Goal: Transaction & Acquisition: Purchase product/service

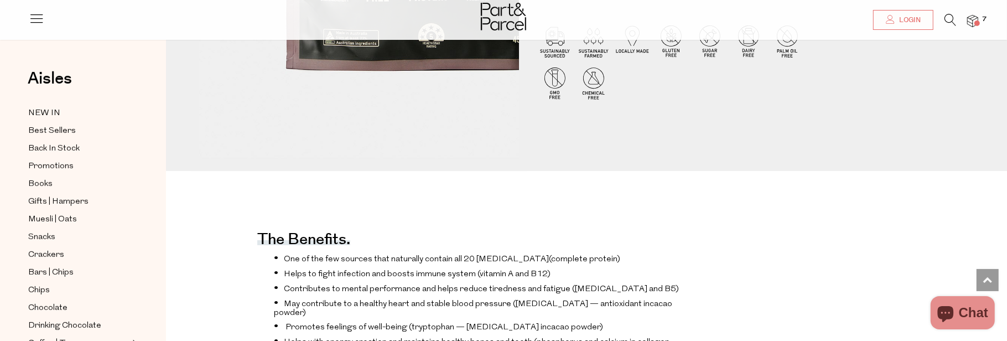
scroll to position [166, 0]
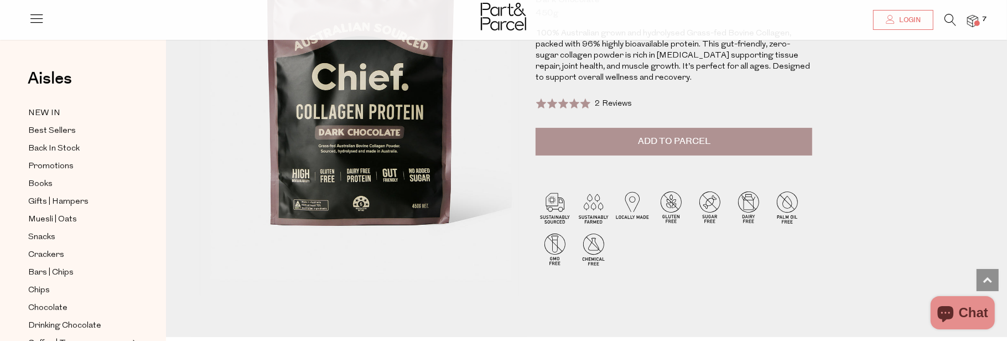
click at [656, 138] on span "Add to Parcel" at bounding box center [674, 141] width 73 height 13
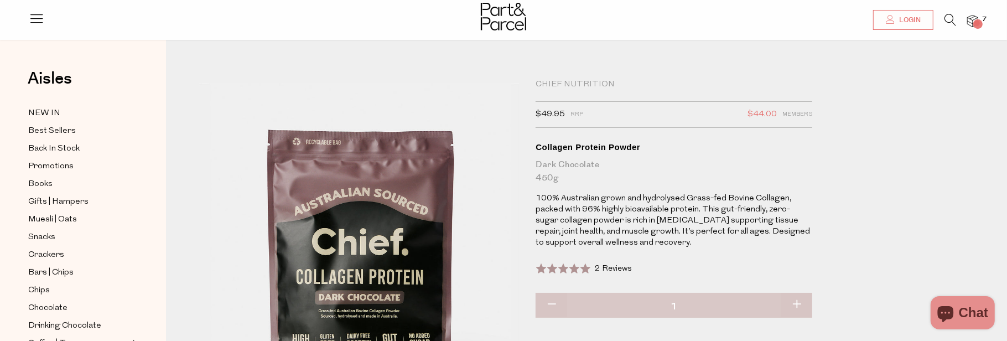
scroll to position [0, 0]
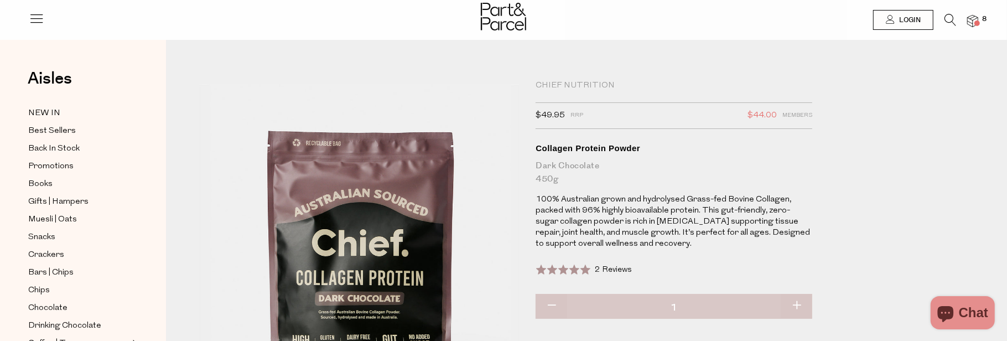
click at [594, 85] on div "Chief Nutrition" at bounding box center [674, 85] width 277 height 11
click at [554, 82] on div "Chief Nutrition" at bounding box center [674, 85] width 277 height 11
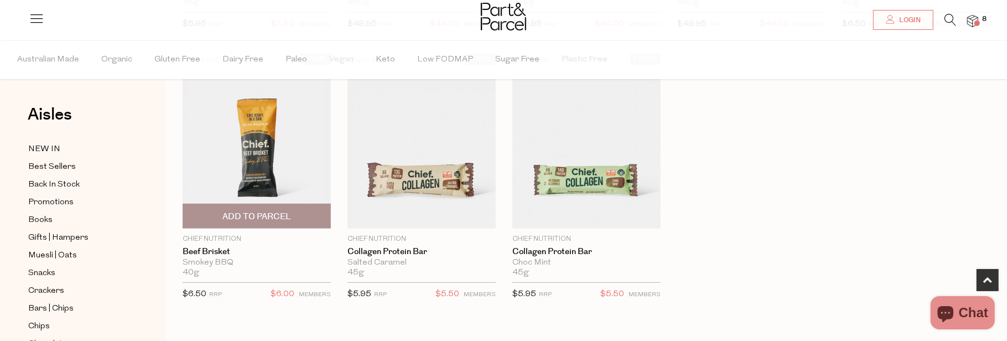
scroll to position [664, 0]
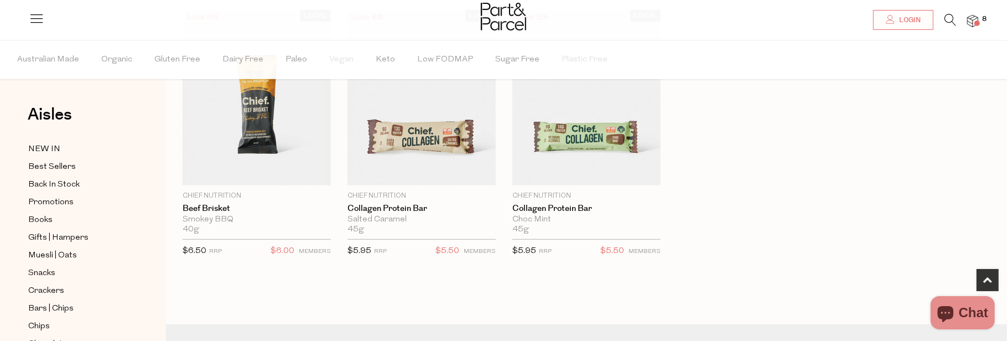
click at [976, 22] on span at bounding box center [978, 23] width 6 height 6
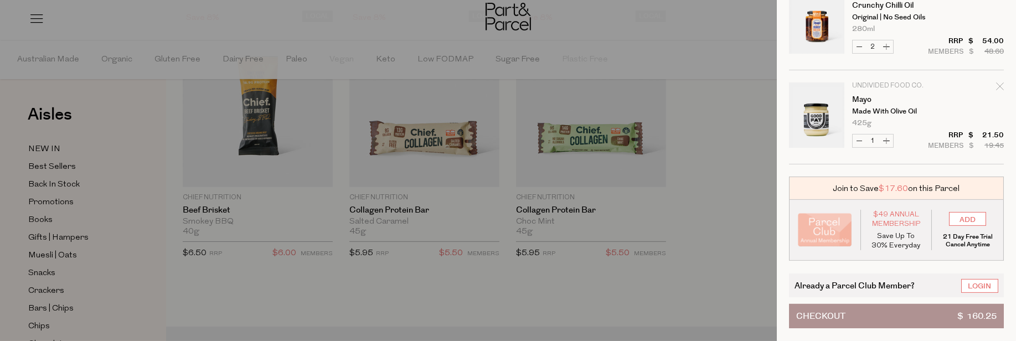
scroll to position [340, 0]
click at [889, 307] on button "Checkout $ 160.25" at bounding box center [896, 316] width 215 height 24
